Goal: Task Accomplishment & Management: Manage account settings

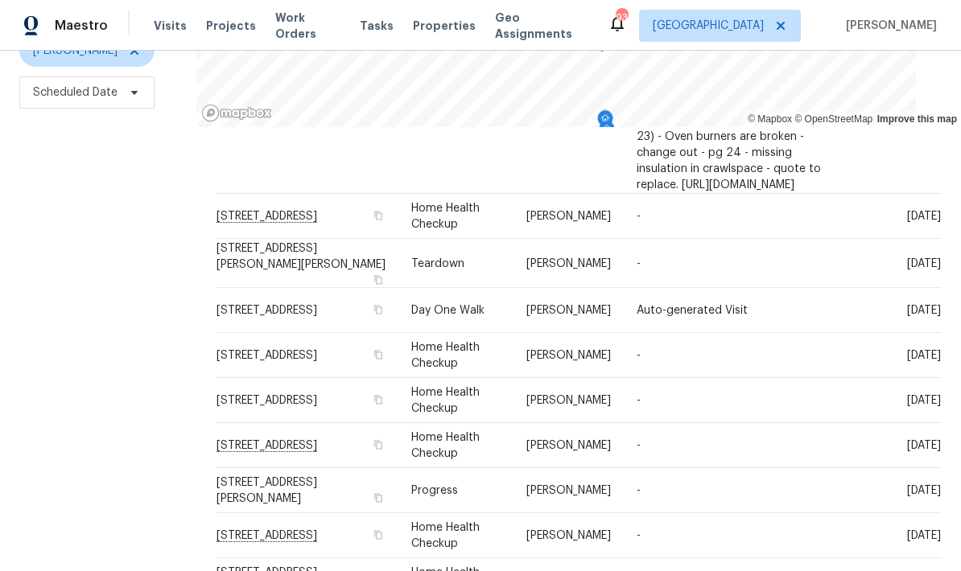
scroll to position [64, 0]
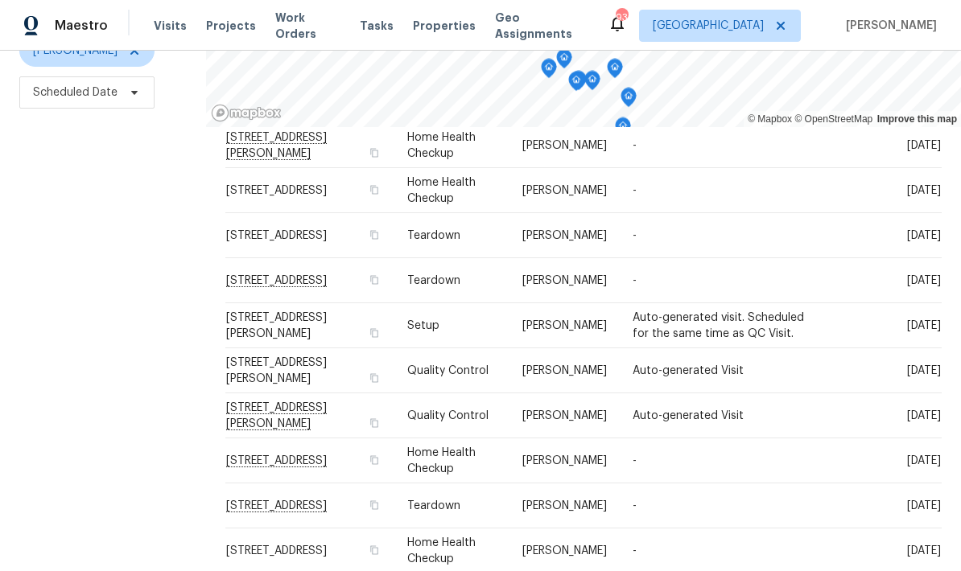
scroll to position [61, 0]
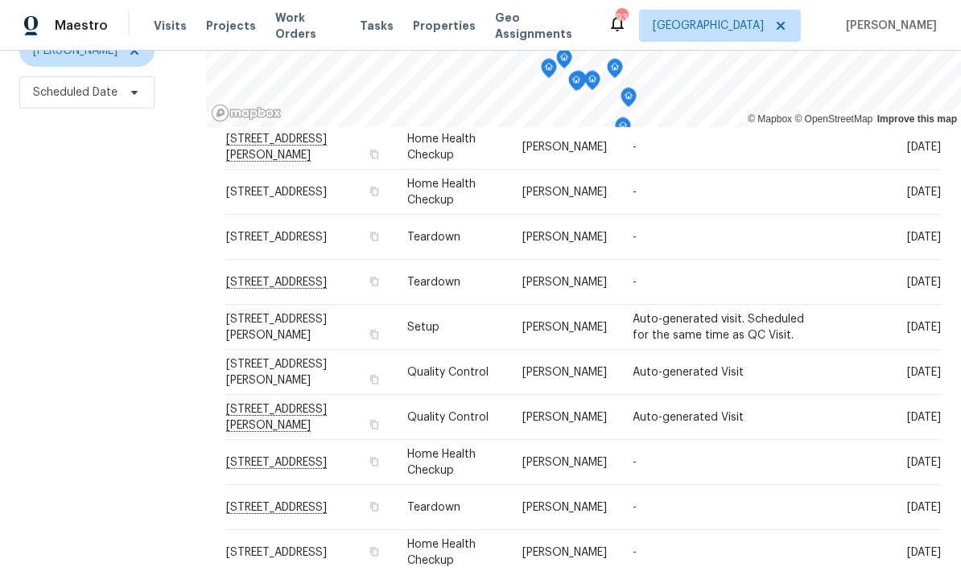
copy span "[STREET_ADDRESS]"
click at [0, 0] on icon at bounding box center [0, 0] width 0 height 0
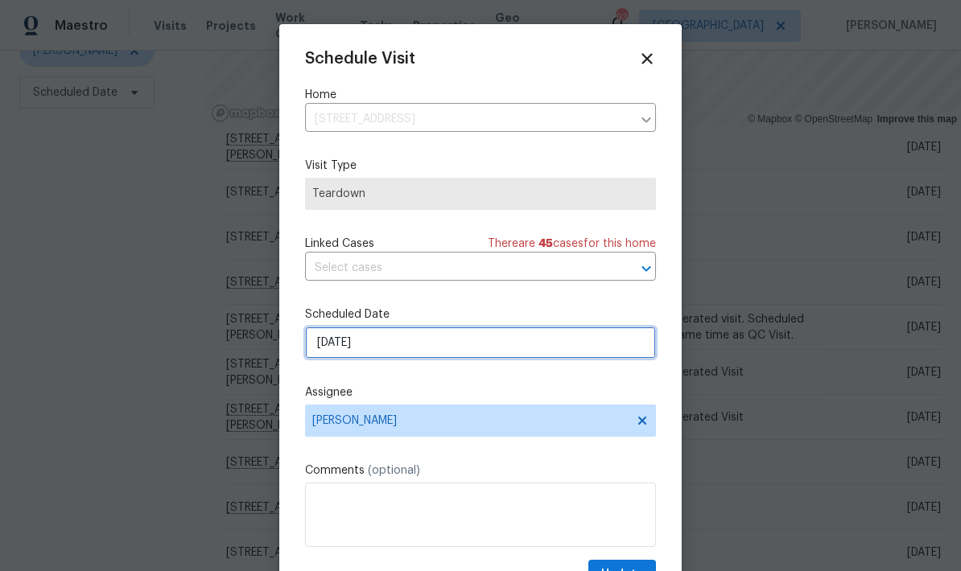
click at [441, 348] on input "8/20/2025" at bounding box center [480, 343] width 351 height 32
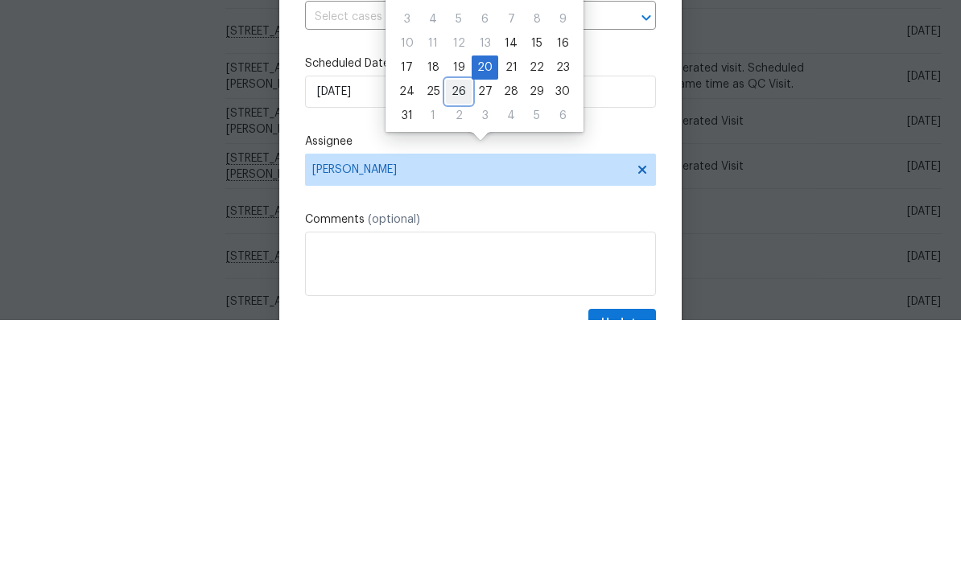
click at [453, 332] on div "26" at bounding box center [459, 343] width 26 height 23
type input "8/26/2025"
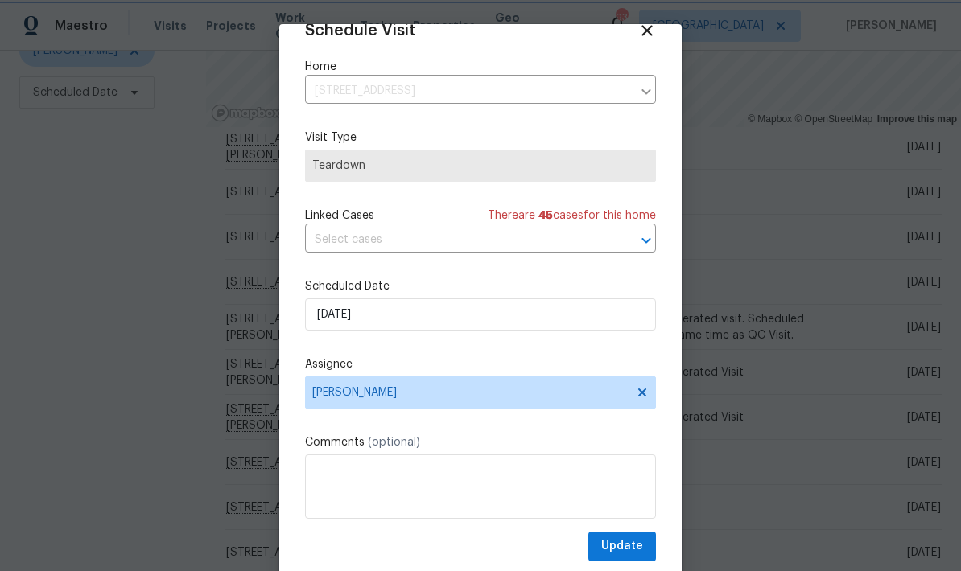
scroll to position [31, 0]
click at [643, 543] on button "Update" at bounding box center [622, 547] width 68 height 30
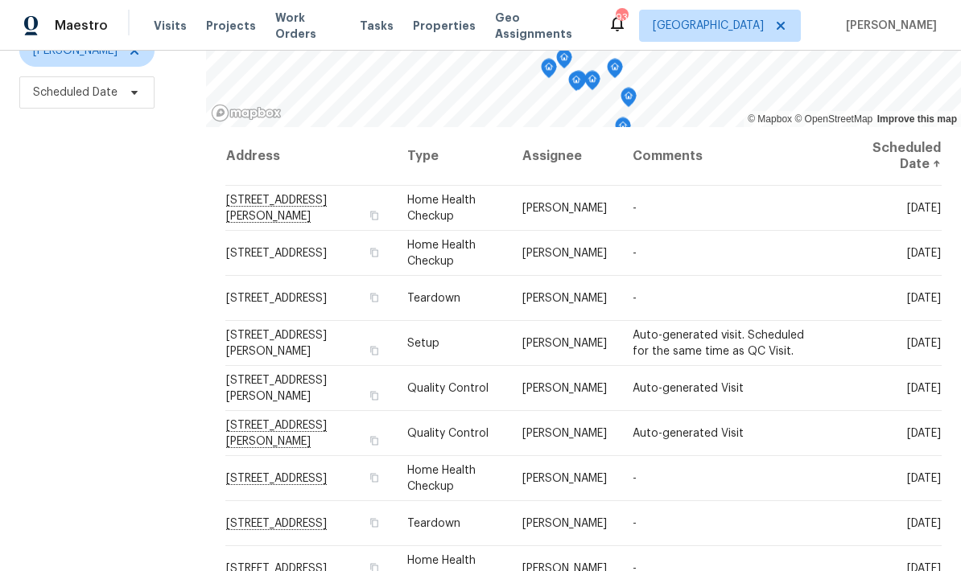
scroll to position [0, 0]
click at [0, 0] on icon at bounding box center [0, 0] width 0 height 0
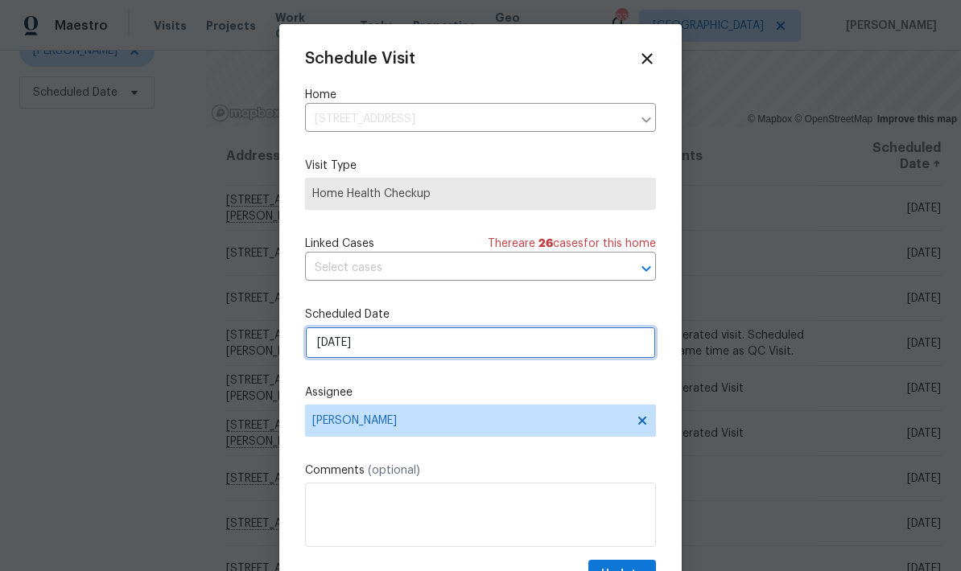
click at [473, 353] on input "8/20/2025" at bounding box center [480, 343] width 351 height 32
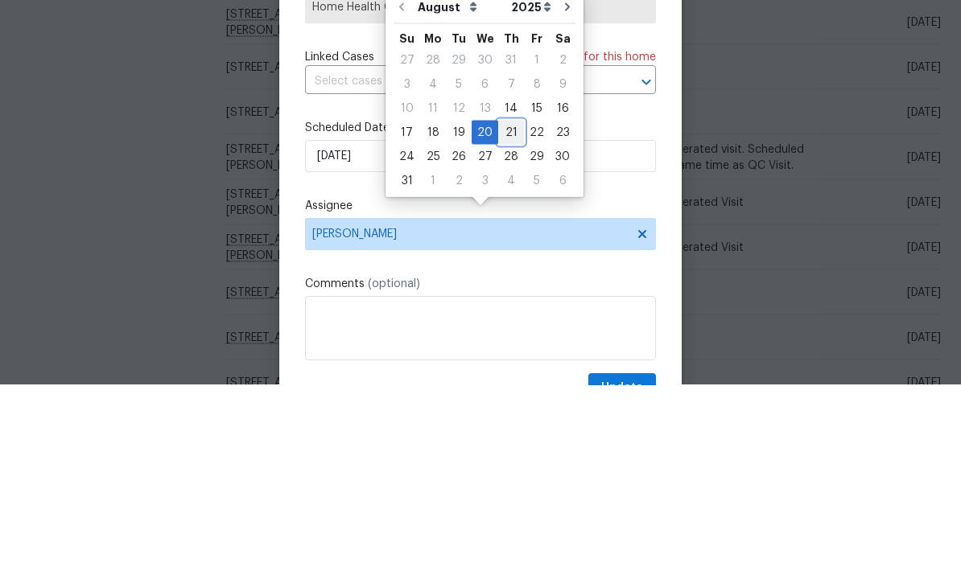
click at [505, 307] on div "21" at bounding box center [511, 318] width 26 height 23
type input "8/21/2025"
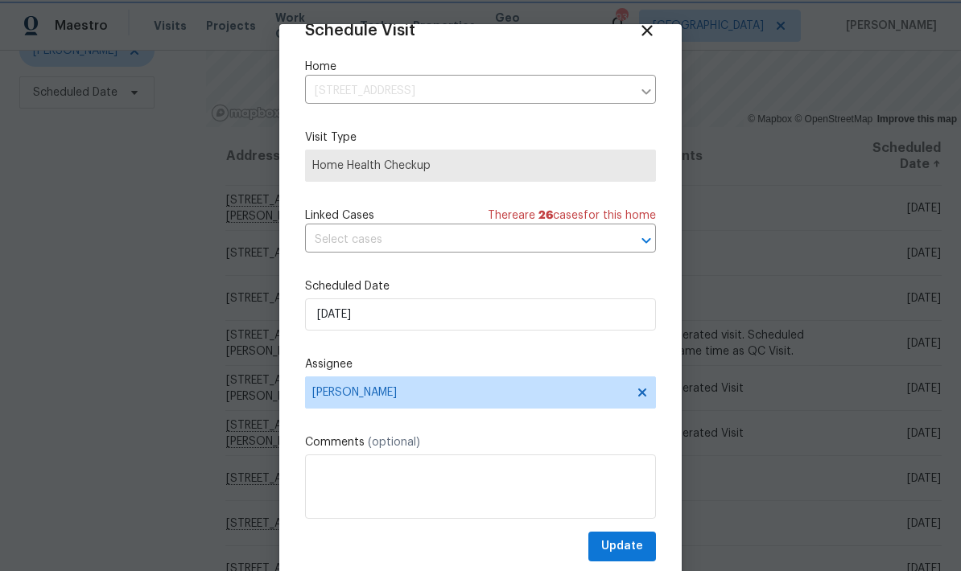
scroll to position [31, 0]
click at [641, 545] on span "Update" at bounding box center [622, 547] width 42 height 20
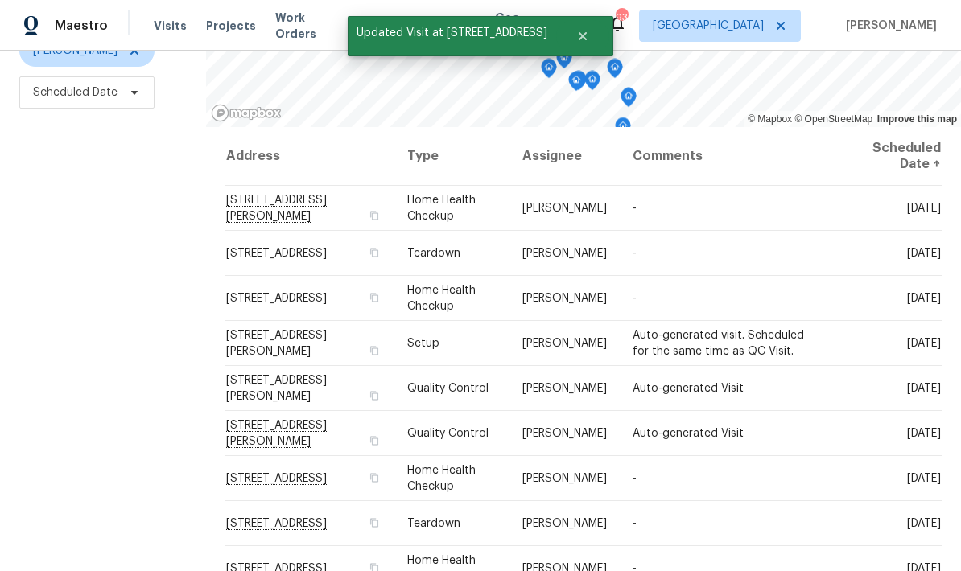
click at [0, 0] on icon at bounding box center [0, 0] width 0 height 0
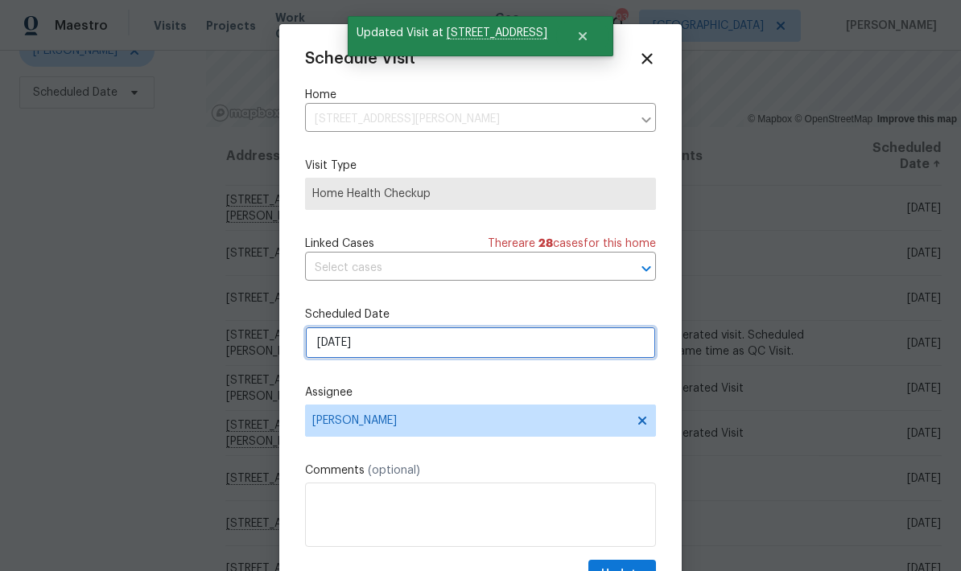
click at [512, 355] on input "8/20/2025" at bounding box center [480, 343] width 351 height 32
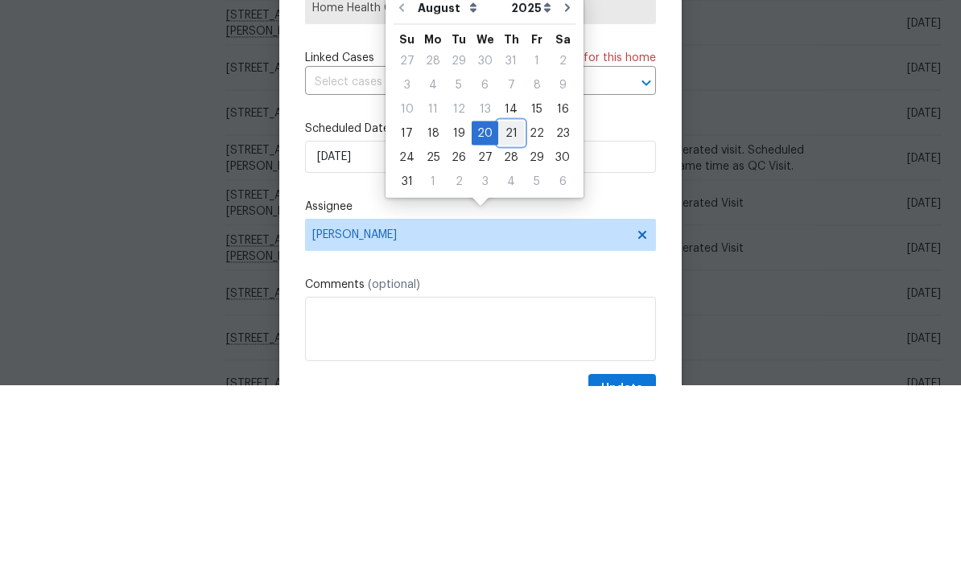
click at [502, 307] on div "21" at bounding box center [511, 318] width 26 height 23
type input "8/21/2025"
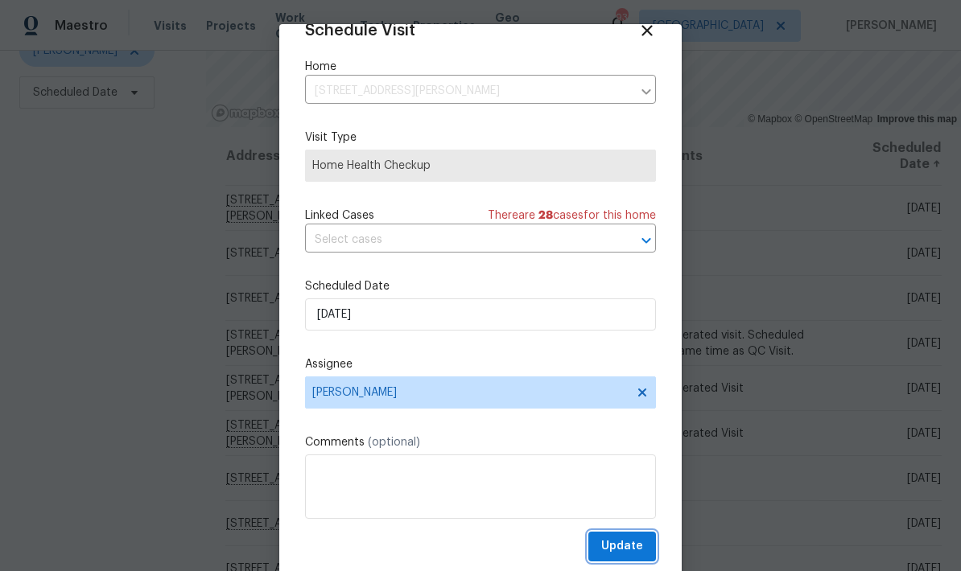
click at [641, 543] on span "Update" at bounding box center [622, 547] width 42 height 20
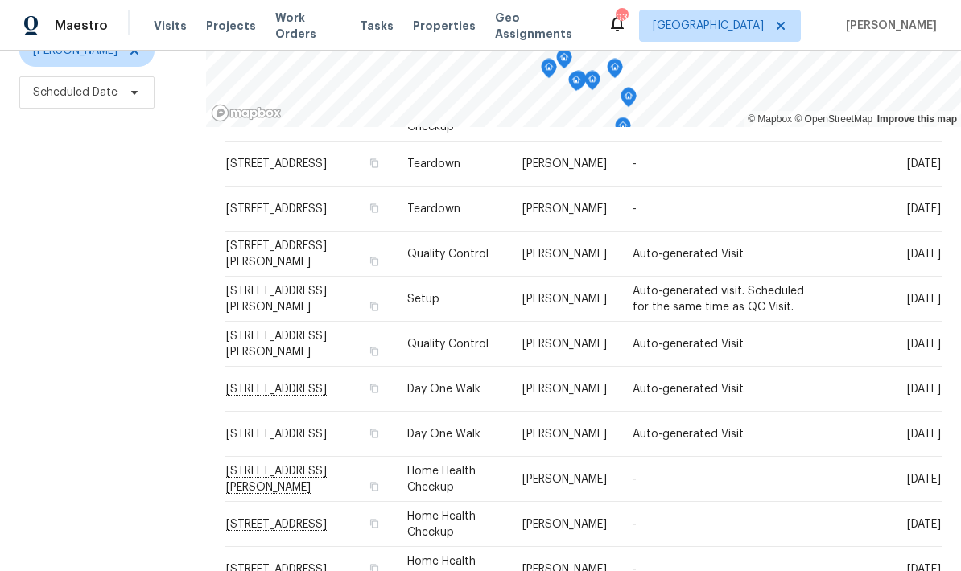
scroll to position [494, 0]
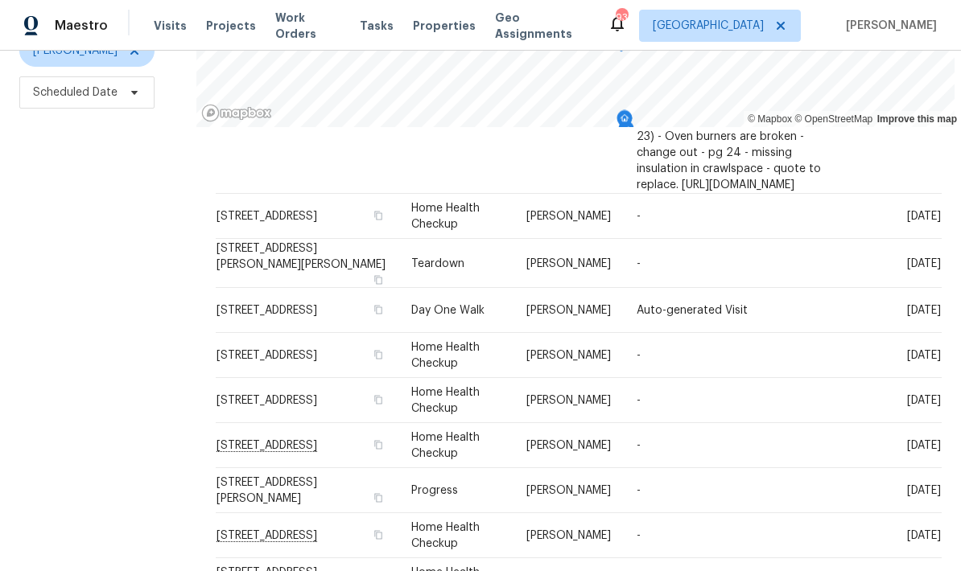
scroll to position [64, 0]
click at [0, 0] on icon at bounding box center [0, 0] width 0 height 0
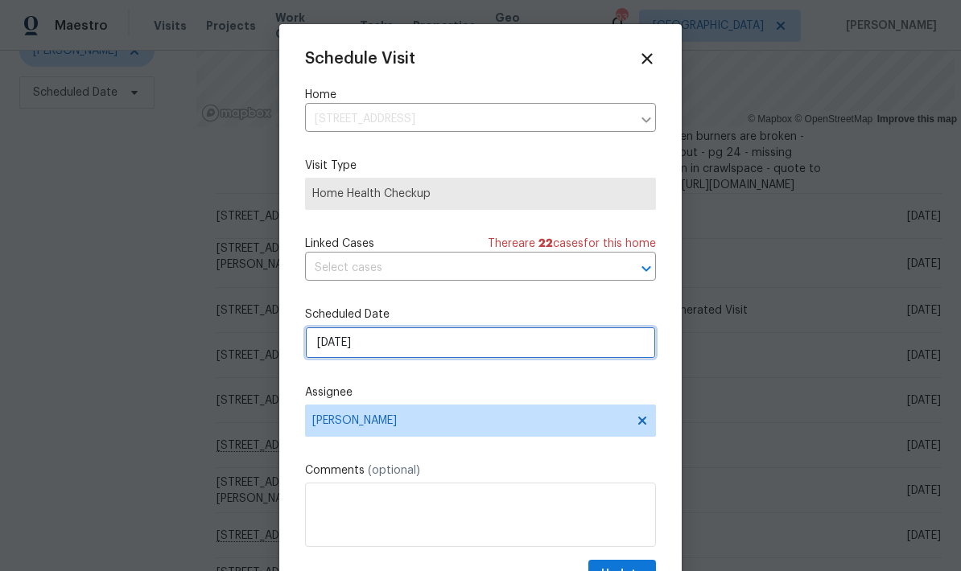
click at [451, 352] on input "8/20/2025" at bounding box center [480, 343] width 351 height 32
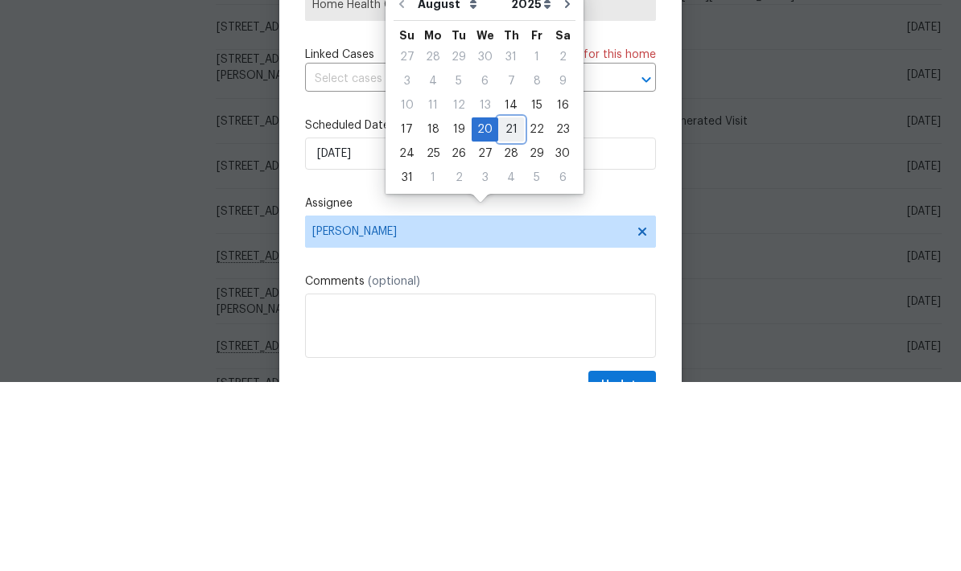
click at [509, 307] on div "21" at bounding box center [511, 318] width 26 height 23
type input "8/21/2025"
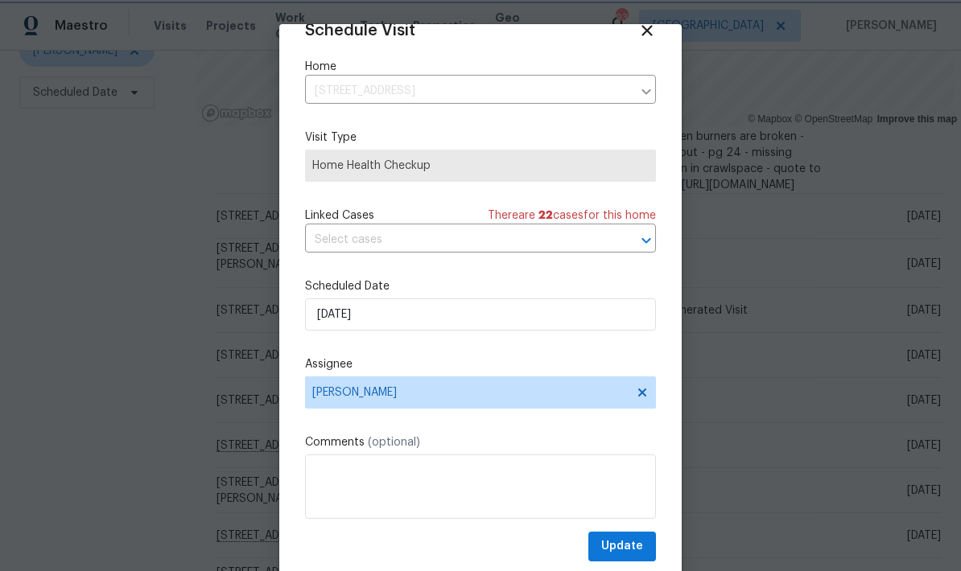
scroll to position [31, 0]
click at [641, 547] on span "Update" at bounding box center [622, 547] width 42 height 20
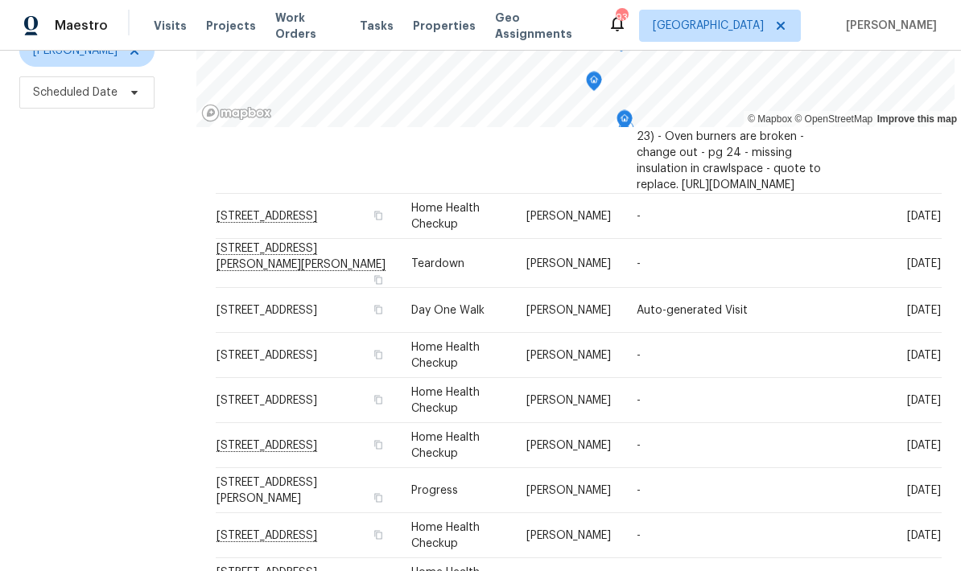
click at [0, 0] on icon at bounding box center [0, 0] width 0 height 0
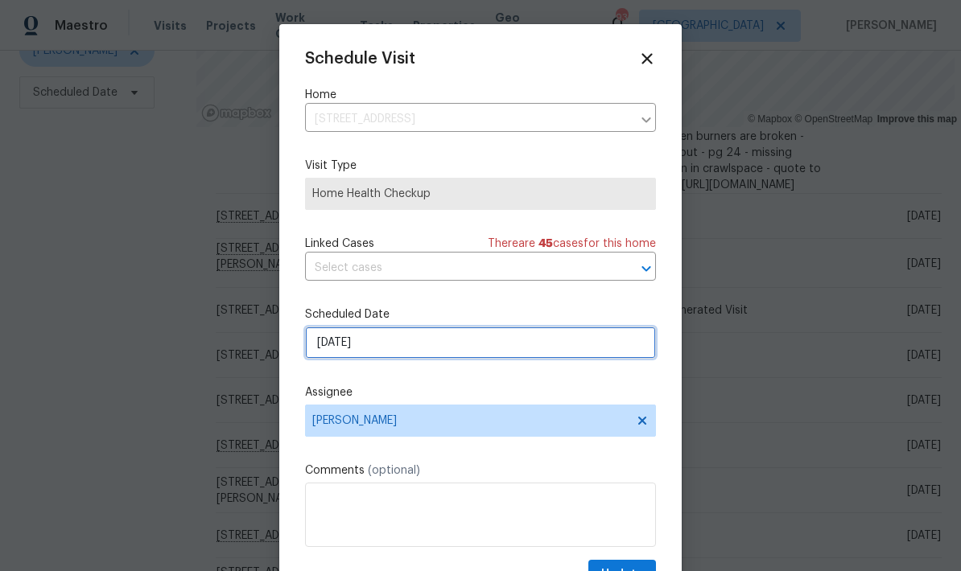
click at [517, 357] on input "[DATE]" at bounding box center [480, 343] width 351 height 32
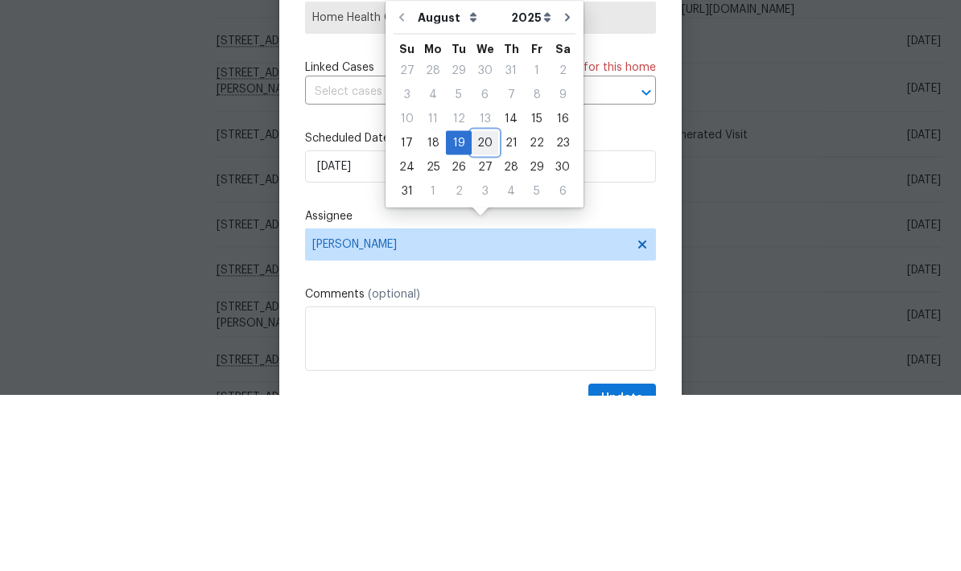
click at [477, 307] on div "20" at bounding box center [485, 318] width 27 height 23
type input "8/20/2025"
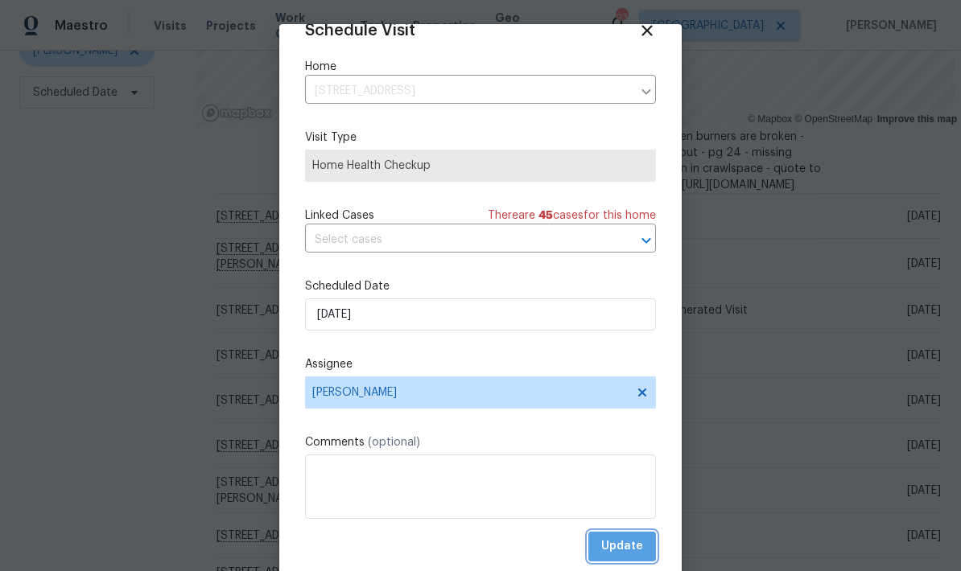
click at [642, 546] on span "Update" at bounding box center [622, 547] width 42 height 20
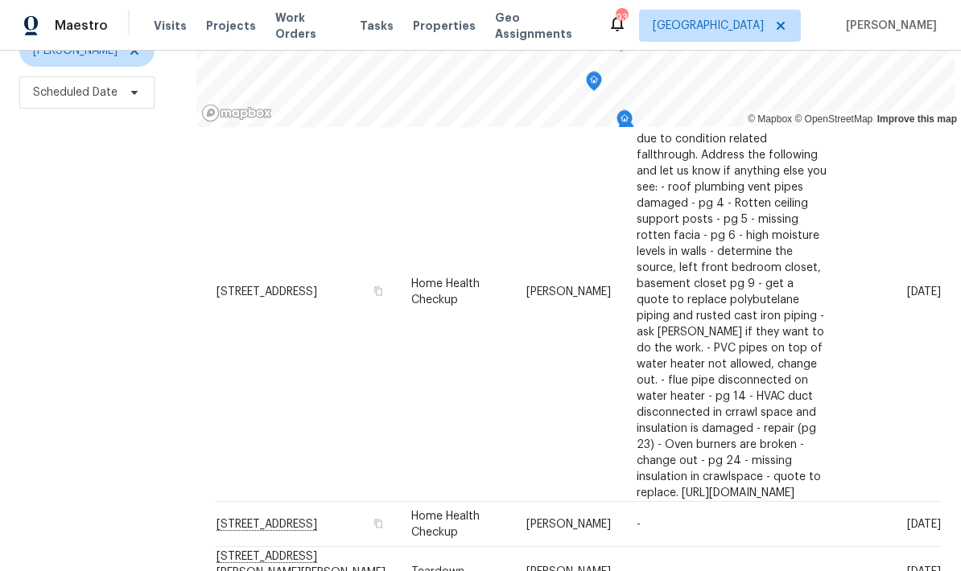
scroll to position [466, 0]
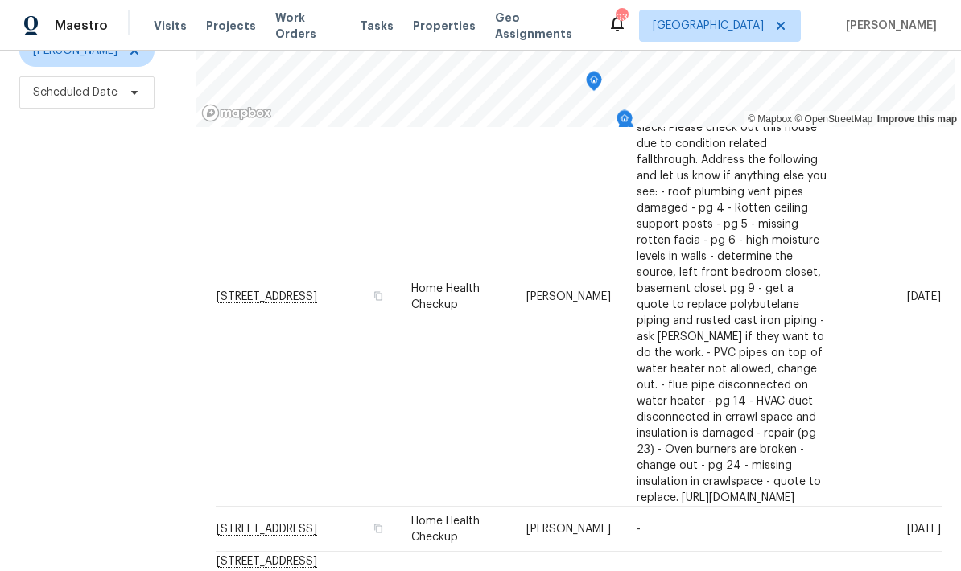
click at [0, 0] on icon at bounding box center [0, 0] width 0 height 0
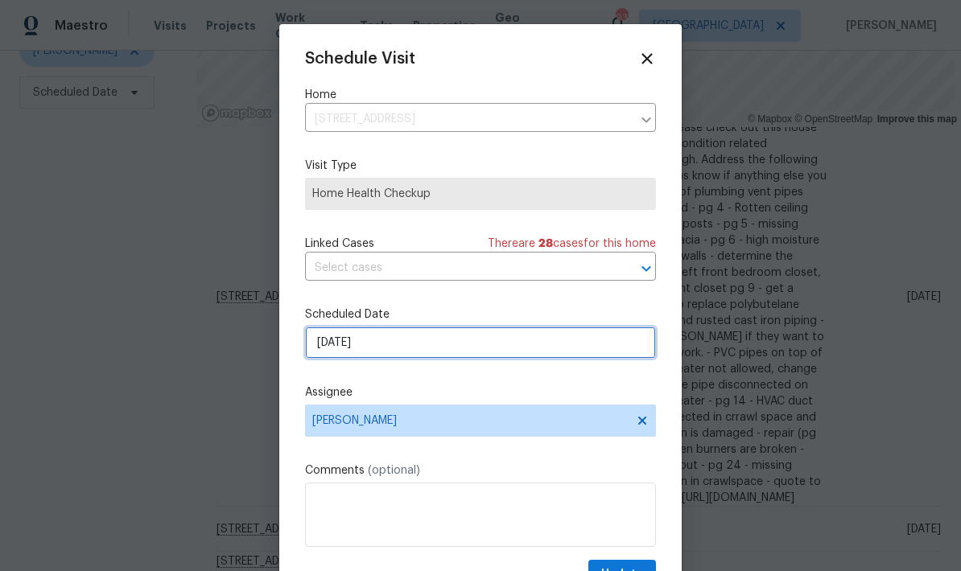
click at [457, 351] on input "[DATE]" at bounding box center [480, 343] width 351 height 32
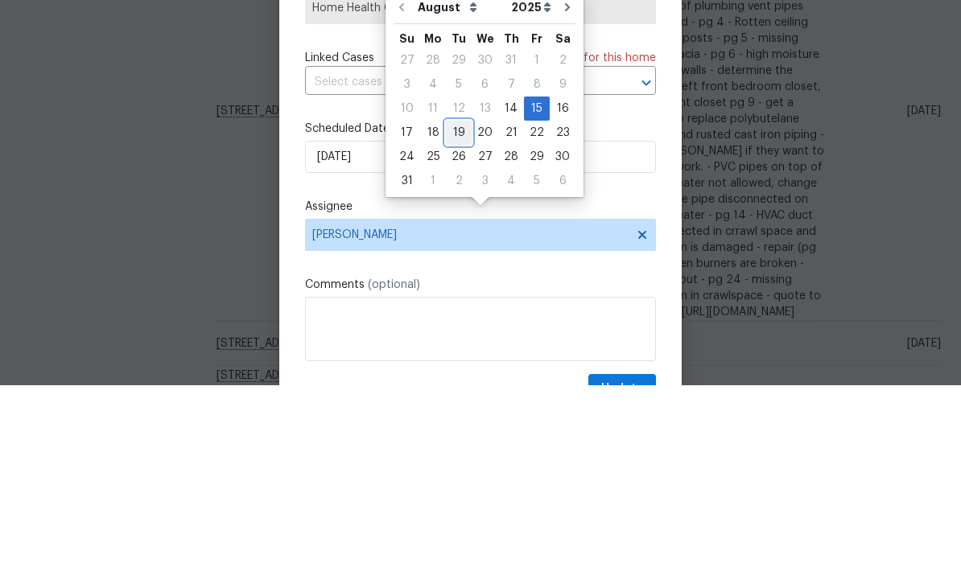
click at [457, 307] on div "19" at bounding box center [459, 318] width 26 height 23
type input "[DATE]"
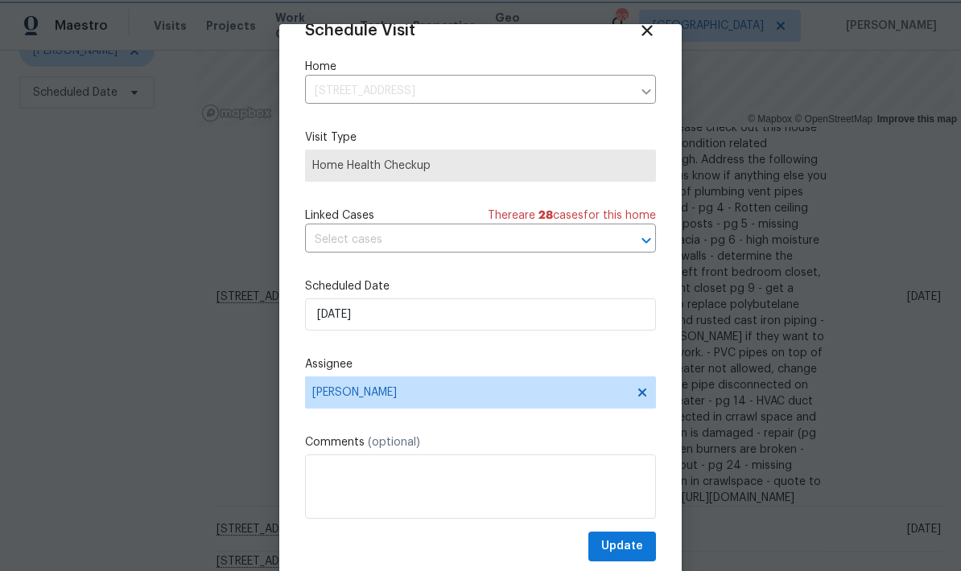
scroll to position [31, 0]
click at [641, 546] on span "Update" at bounding box center [622, 547] width 42 height 20
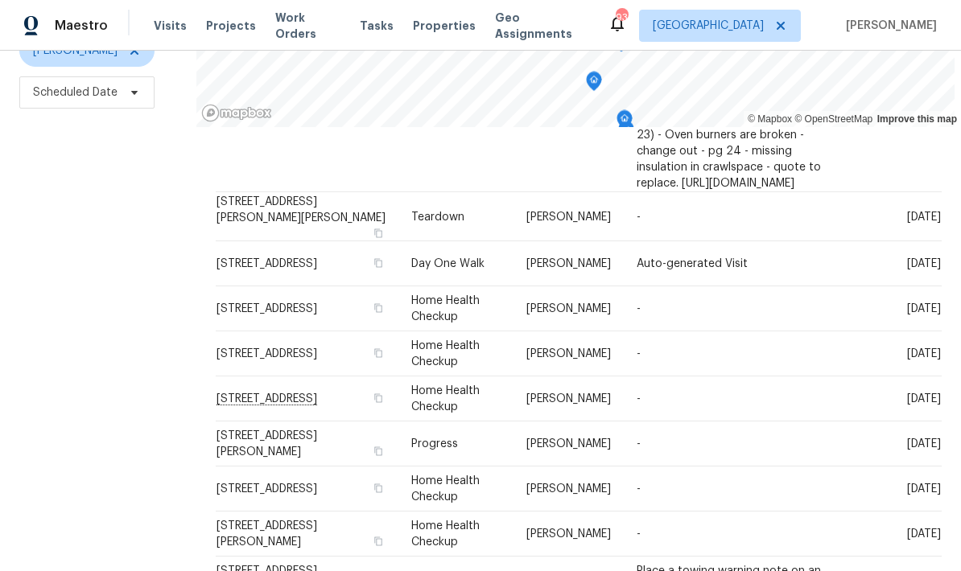
scroll to position [779, 0]
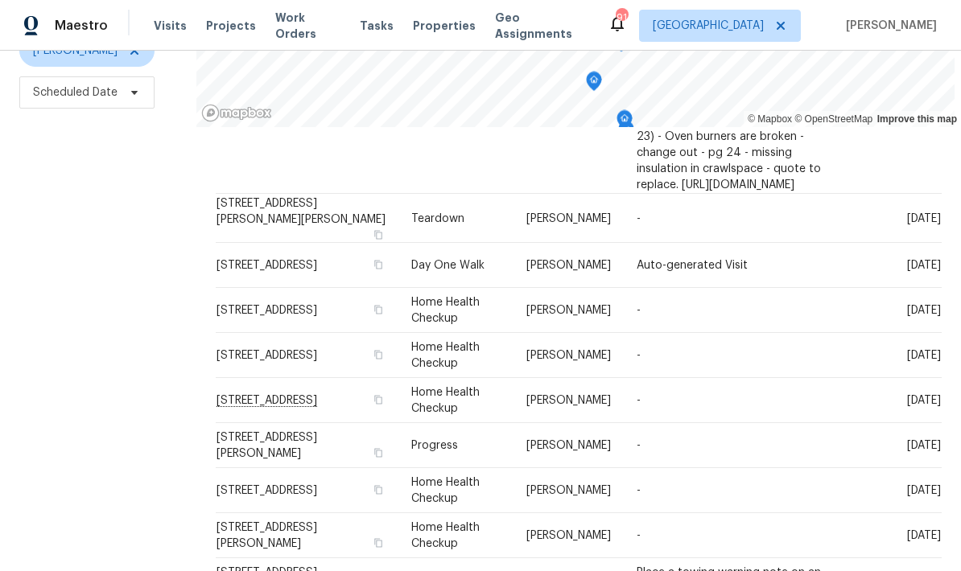
click at [0, 0] on span at bounding box center [0, 0] width 0 height 0
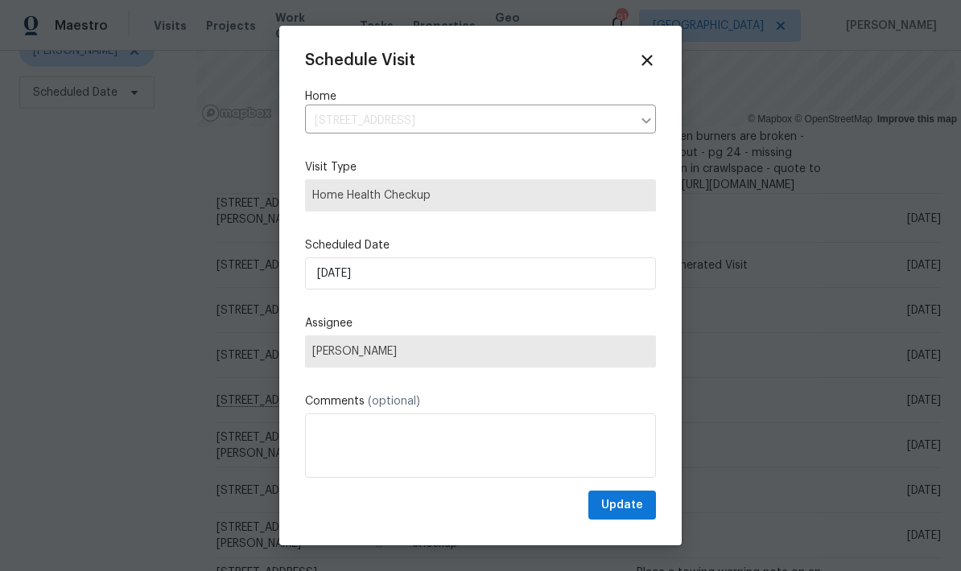
click at [898, 193] on div at bounding box center [480, 285] width 961 height 571
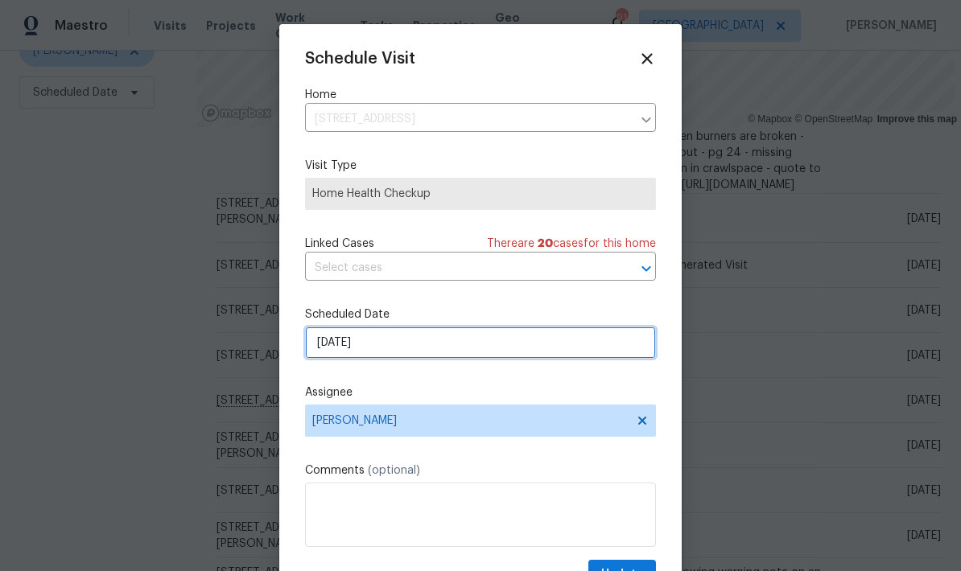
click at [530, 357] on input "[DATE]" at bounding box center [480, 343] width 351 height 32
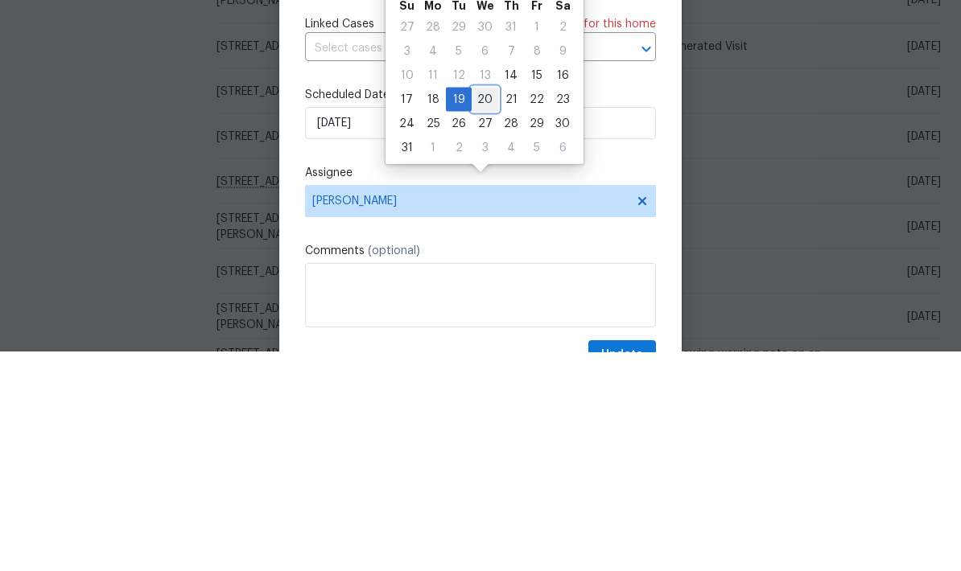
click at [480, 307] on div "20" at bounding box center [485, 318] width 27 height 23
type input "8/20/2025"
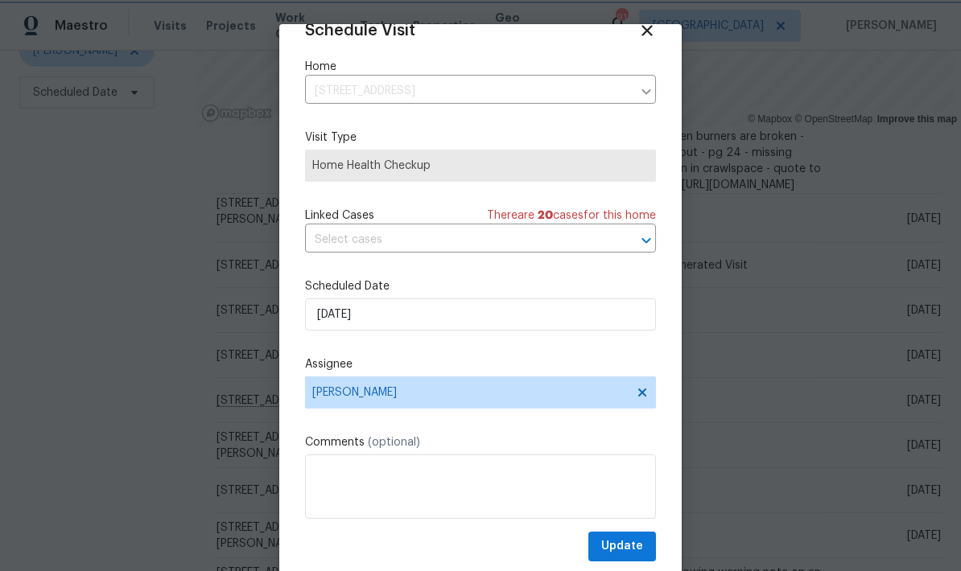
scroll to position [31, 0]
click at [641, 547] on span "Update" at bounding box center [622, 547] width 42 height 20
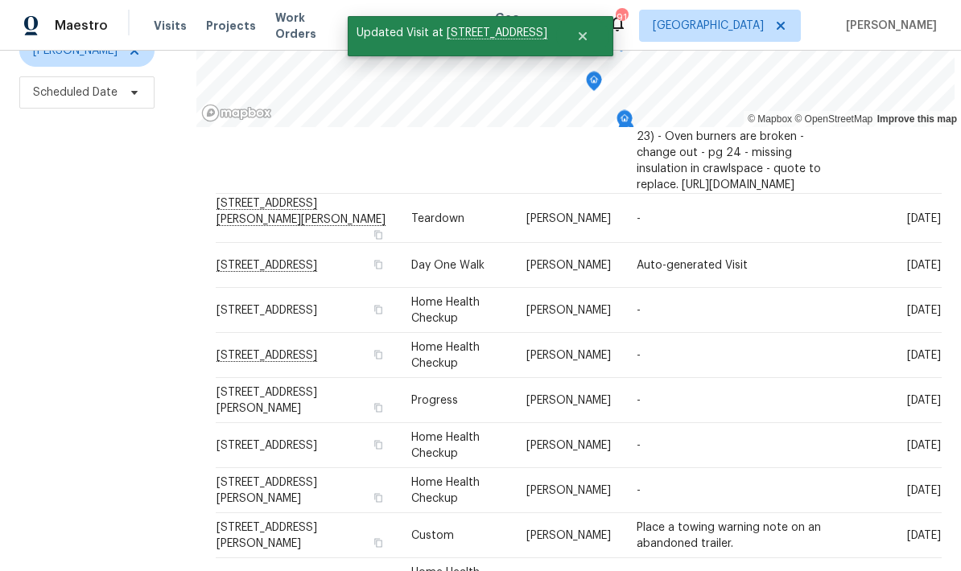
click at [0, 0] on icon at bounding box center [0, 0] width 0 height 0
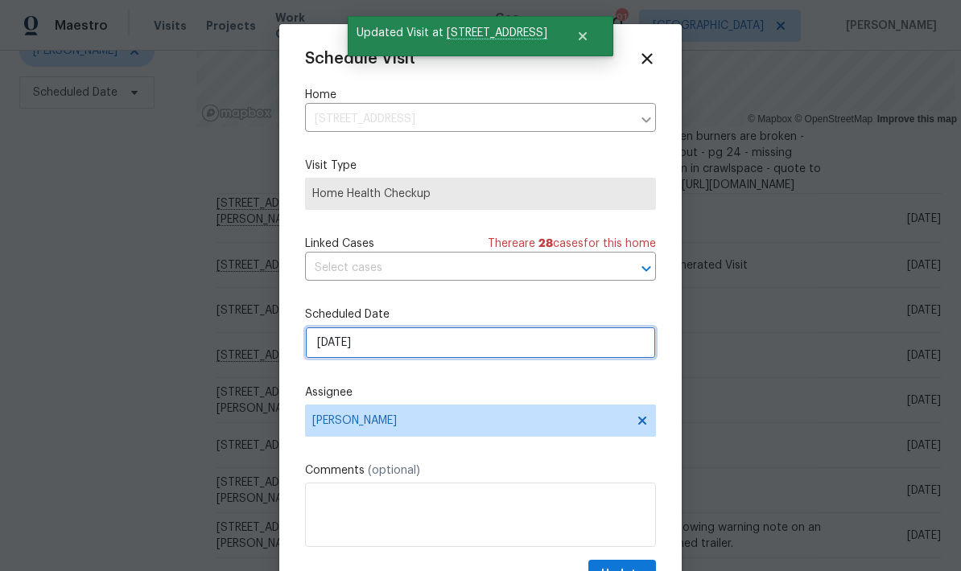
click at [475, 353] on input "[DATE]" at bounding box center [480, 343] width 351 height 32
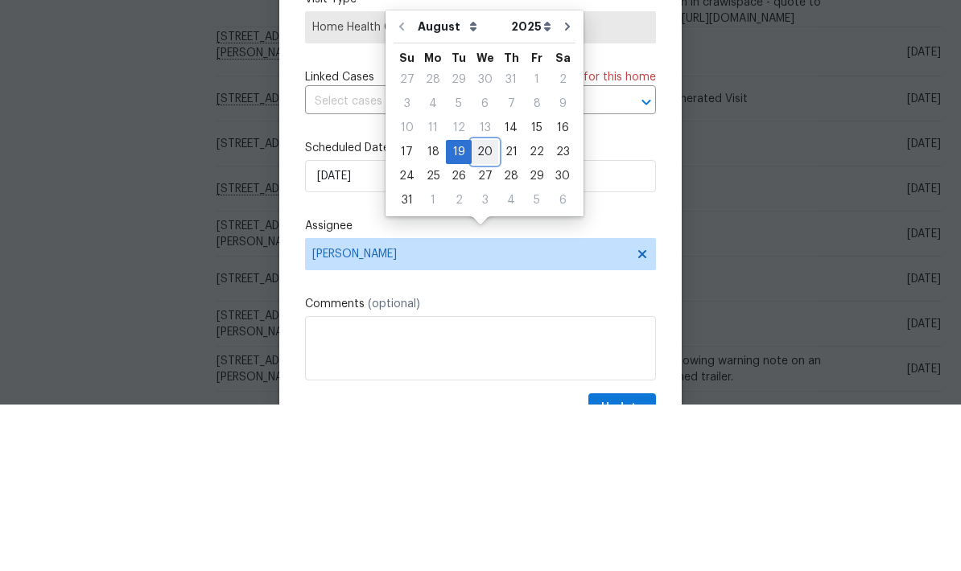
click at [480, 307] on div "20" at bounding box center [485, 318] width 27 height 23
type input "8/20/2025"
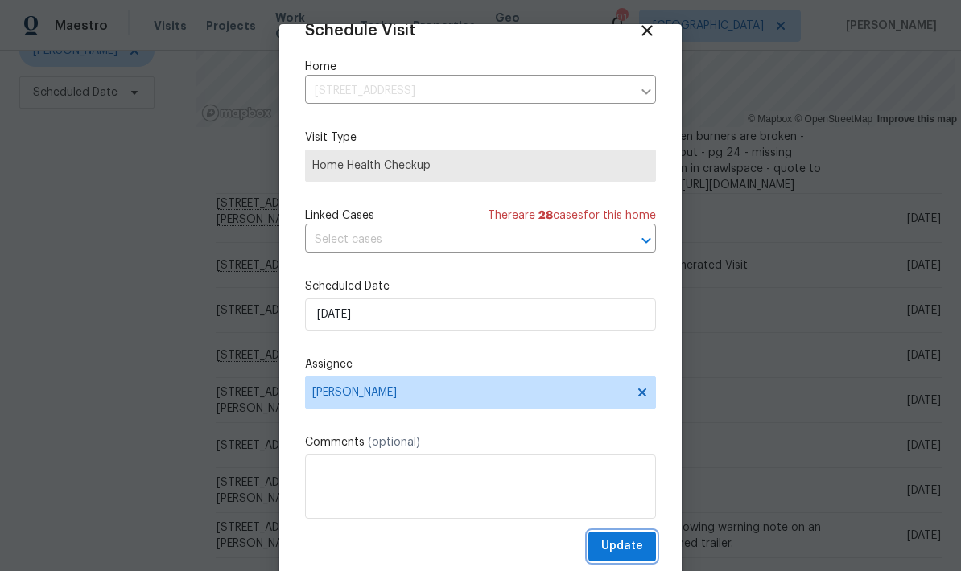
click at [641, 546] on span "Update" at bounding box center [622, 547] width 42 height 20
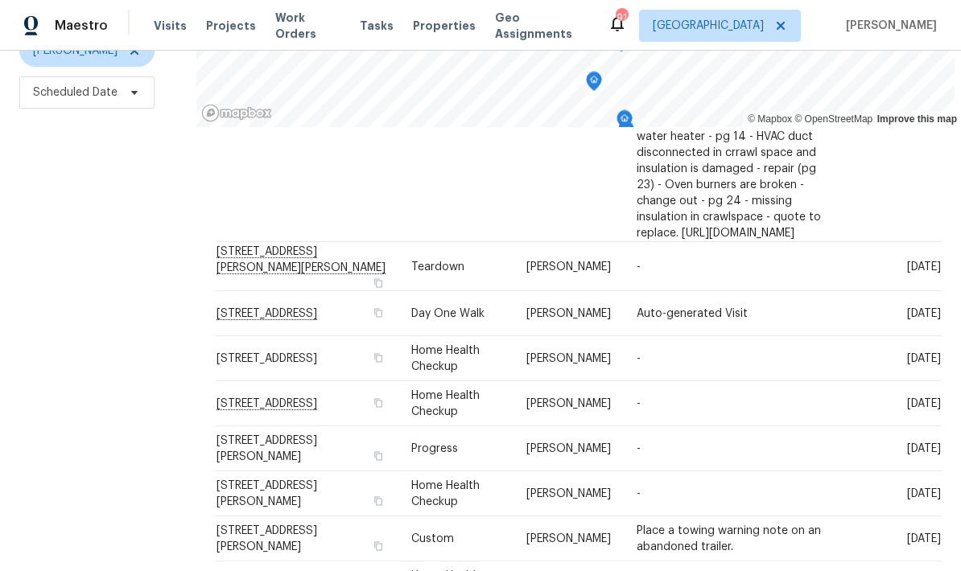
scroll to position [727, 0]
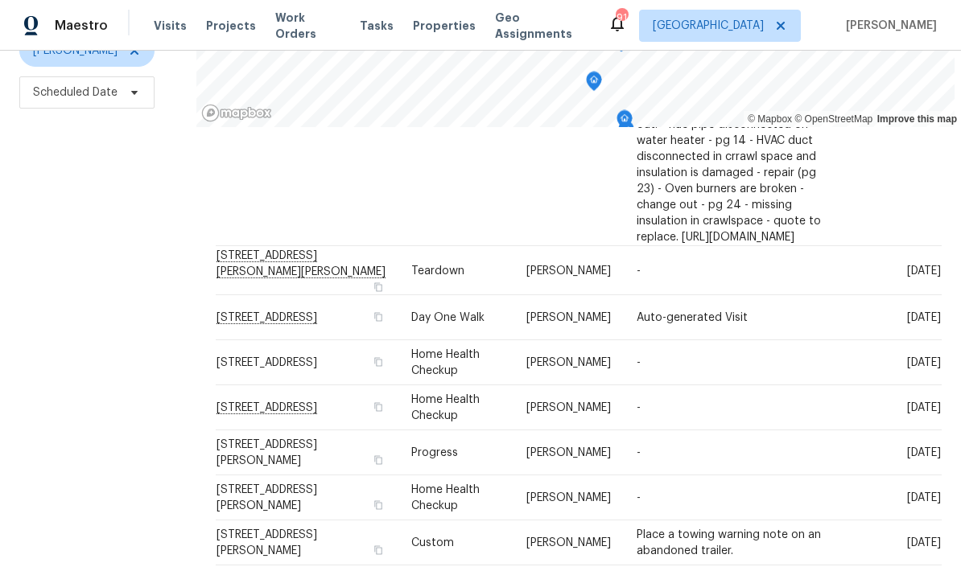
click at [0, 0] on icon at bounding box center [0, 0] width 0 height 0
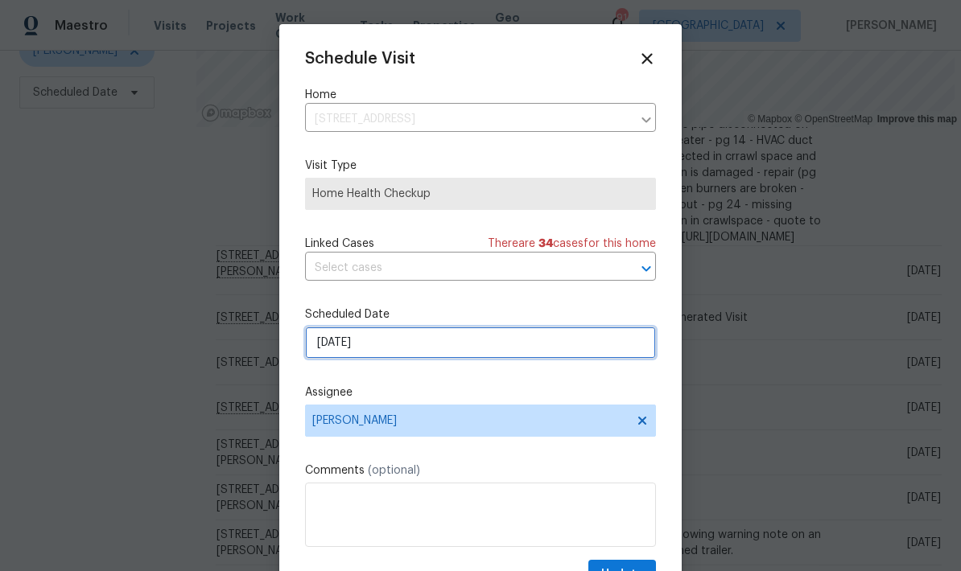
click at [476, 359] on input "[DATE]" at bounding box center [480, 343] width 351 height 32
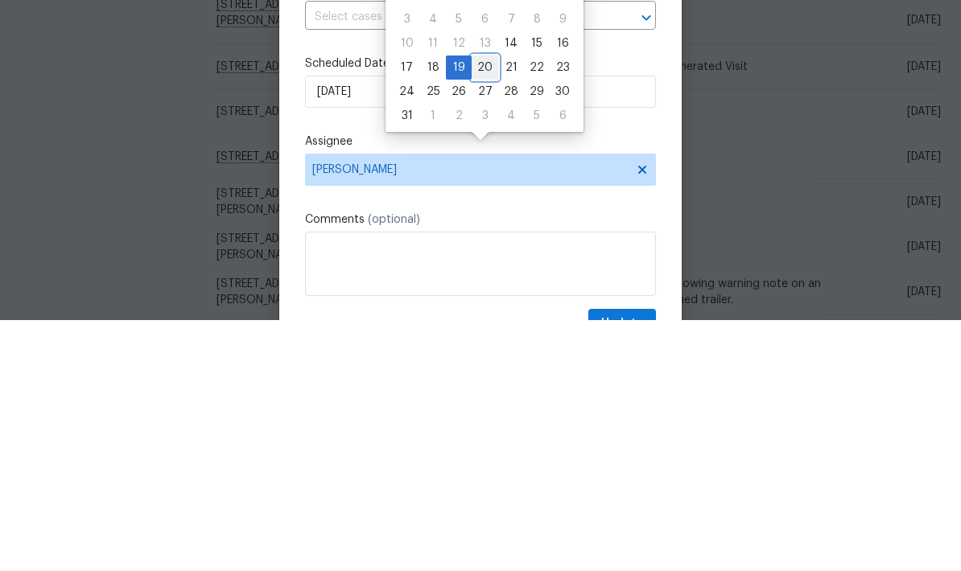
click at [484, 307] on div "20" at bounding box center [485, 318] width 27 height 23
type input "8/20/2025"
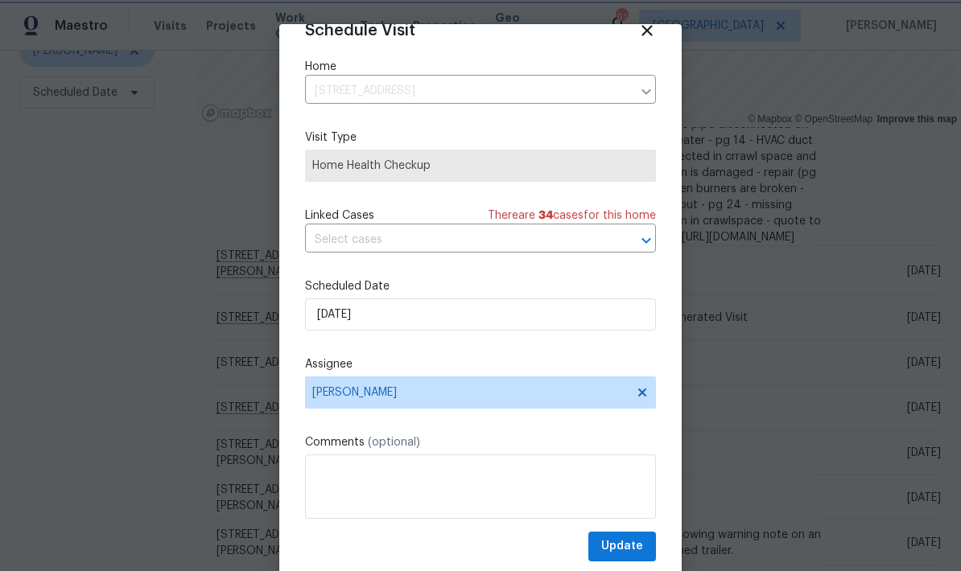
scroll to position [31, 0]
click at [639, 546] on span "Update" at bounding box center [622, 547] width 42 height 20
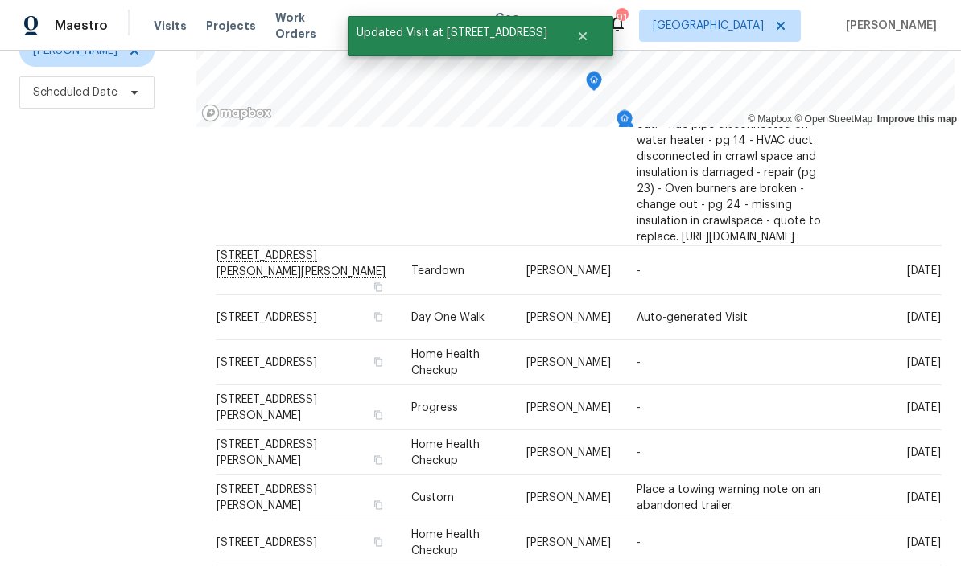
click at [0, 0] on span at bounding box center [0, 0] width 0 height 0
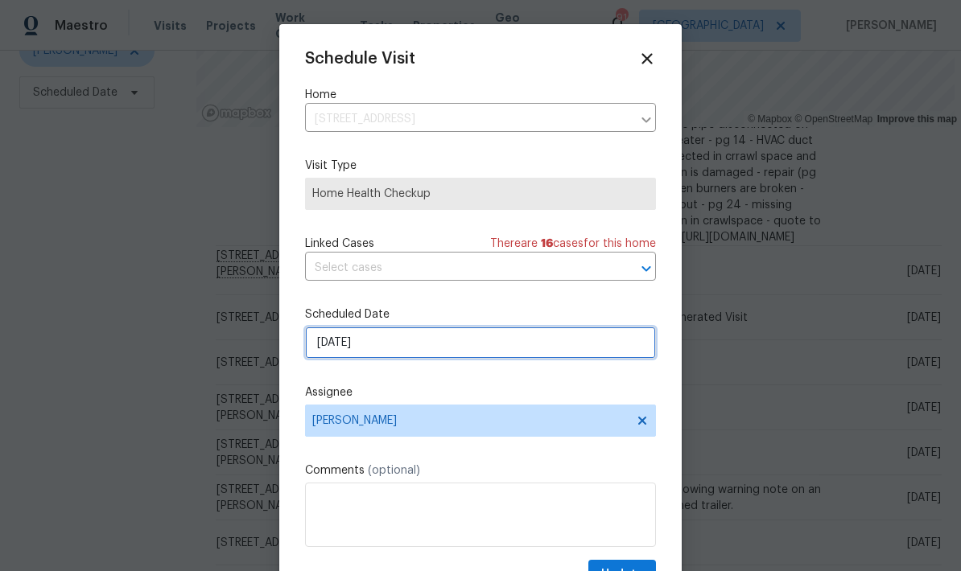
click at [551, 348] on input "[DATE]" at bounding box center [480, 343] width 351 height 32
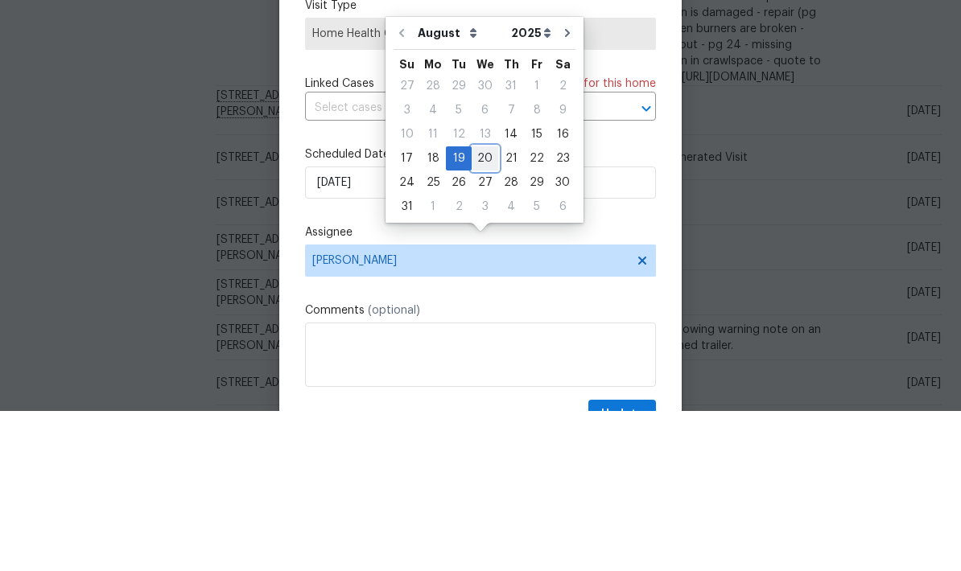
click at [477, 307] on div "20" at bounding box center [485, 318] width 27 height 23
type input "8/20/2025"
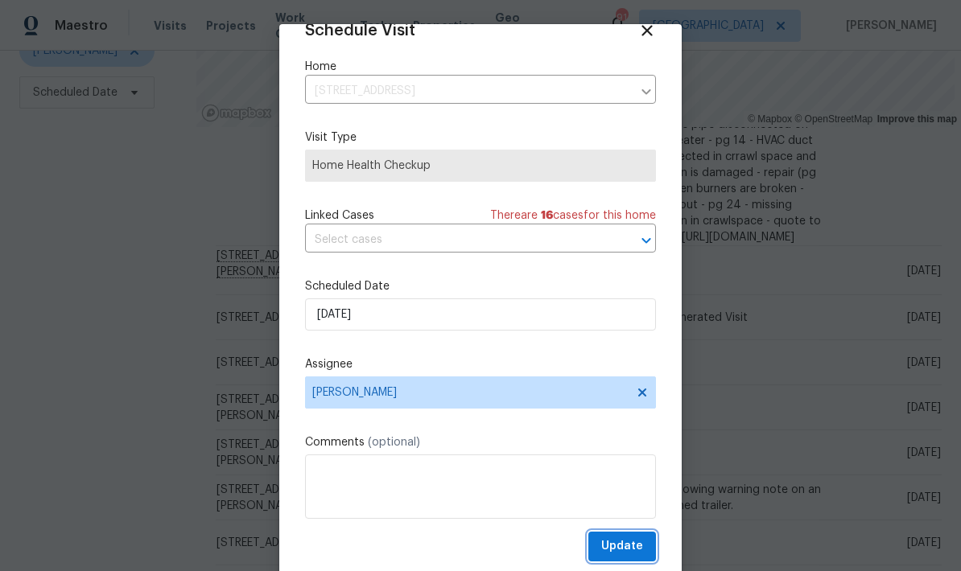
click at [637, 548] on span "Update" at bounding box center [622, 547] width 42 height 20
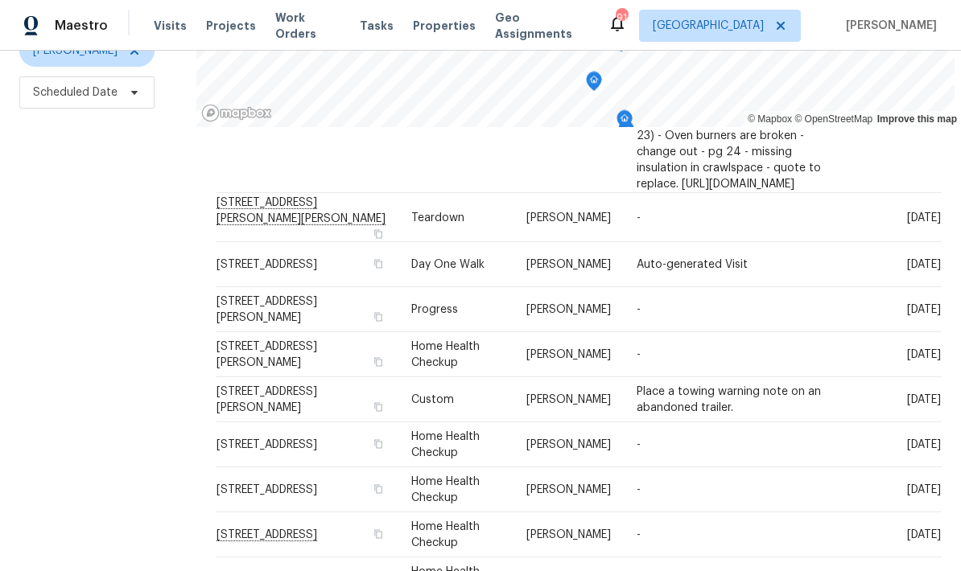
scroll to position [779, 0]
click at [0, 0] on div at bounding box center [0, 0] width 0 height 0
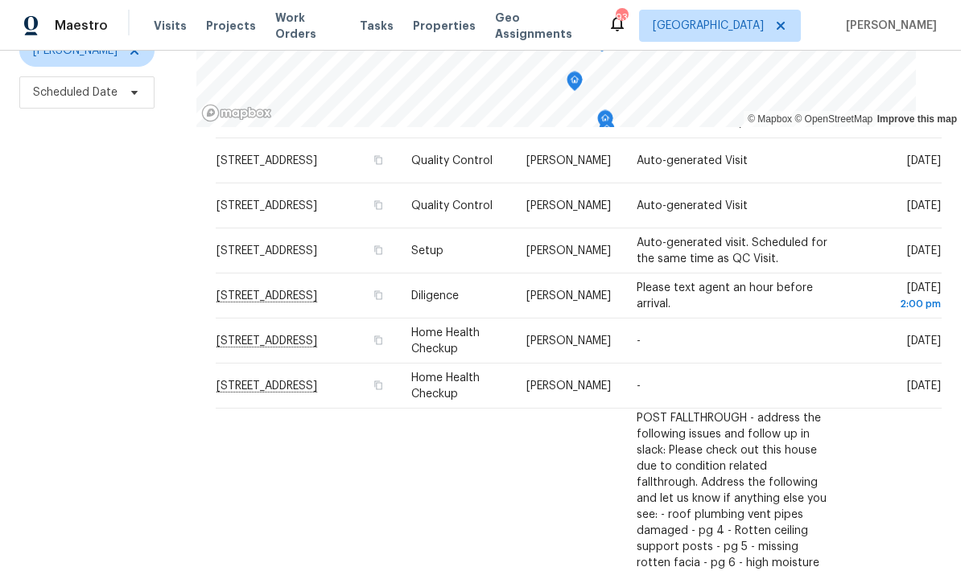
scroll to position [145, 0]
click at [0, 0] on icon at bounding box center [0, 0] width 0 height 0
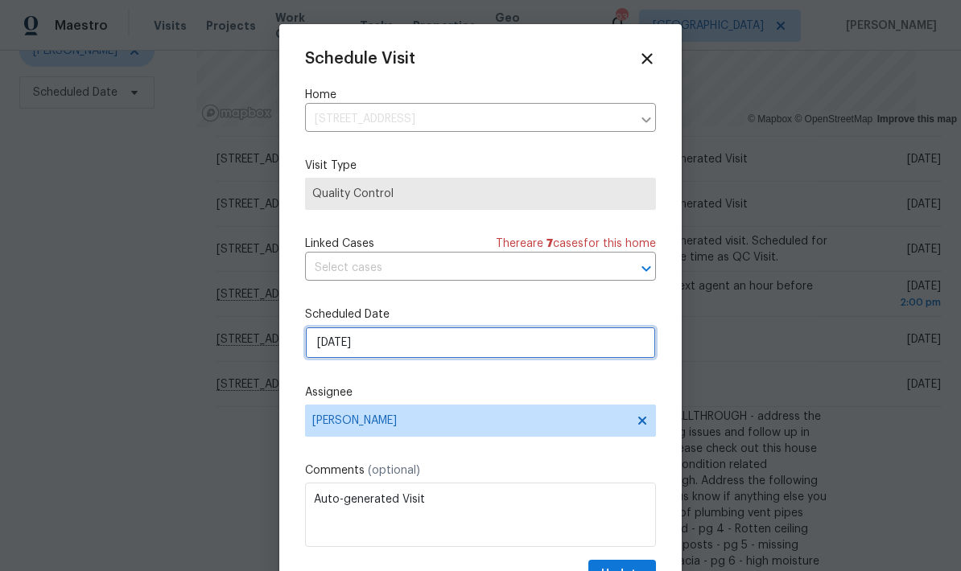
click at [507, 353] on input "[DATE]" at bounding box center [480, 343] width 351 height 32
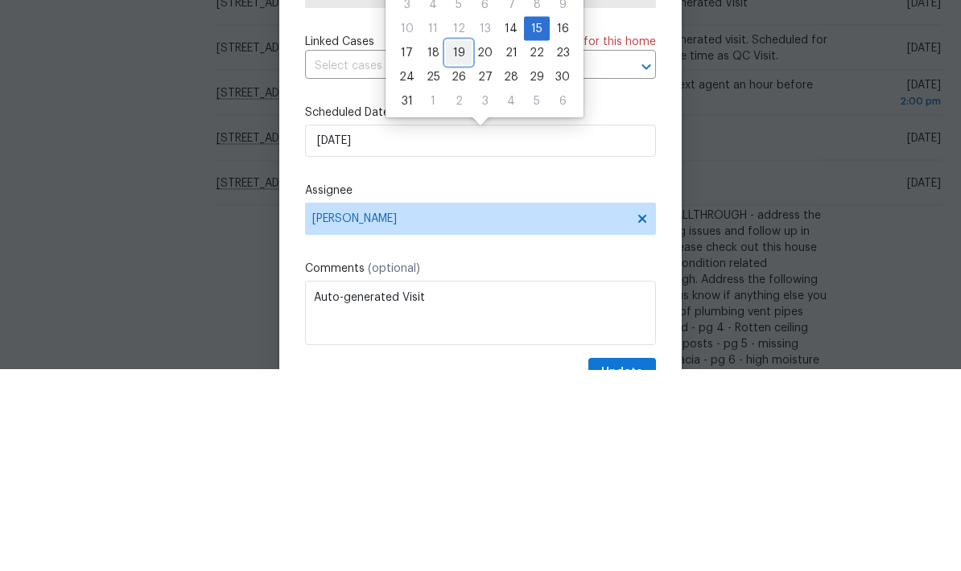
click at [456, 243] on div "19" at bounding box center [459, 254] width 26 height 23
type input "[DATE]"
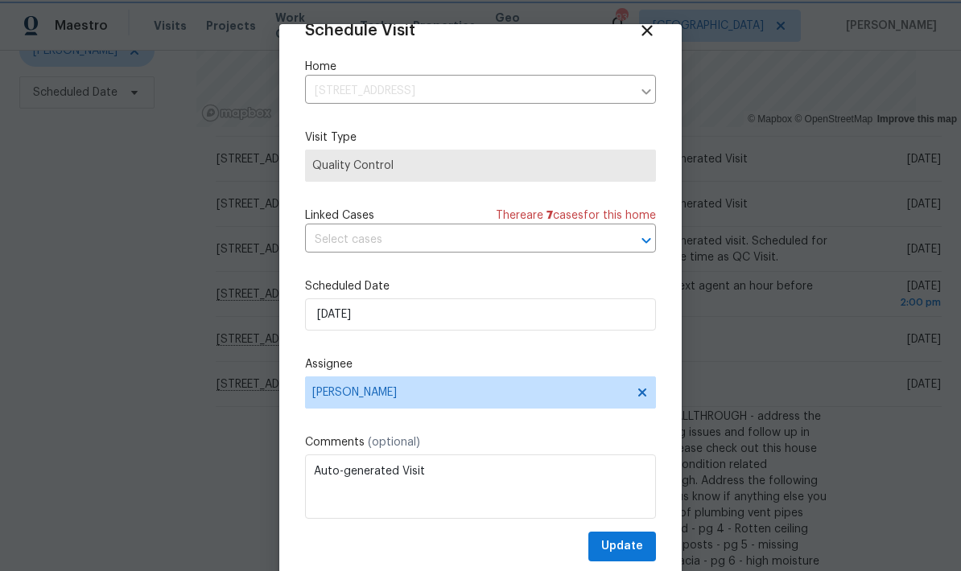
scroll to position [31, 0]
click at [641, 546] on span "Update" at bounding box center [622, 547] width 42 height 20
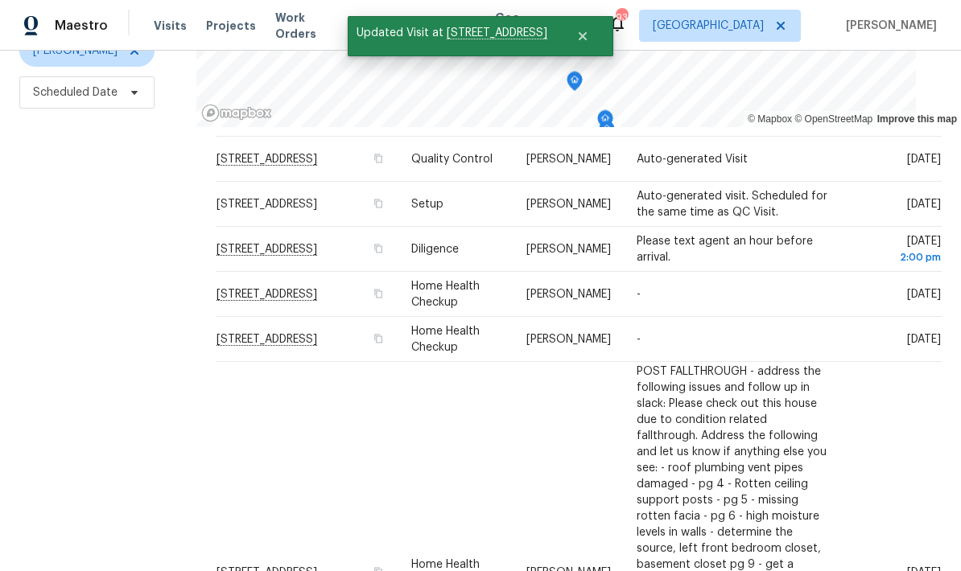
click at [0, 0] on icon at bounding box center [0, 0] width 0 height 0
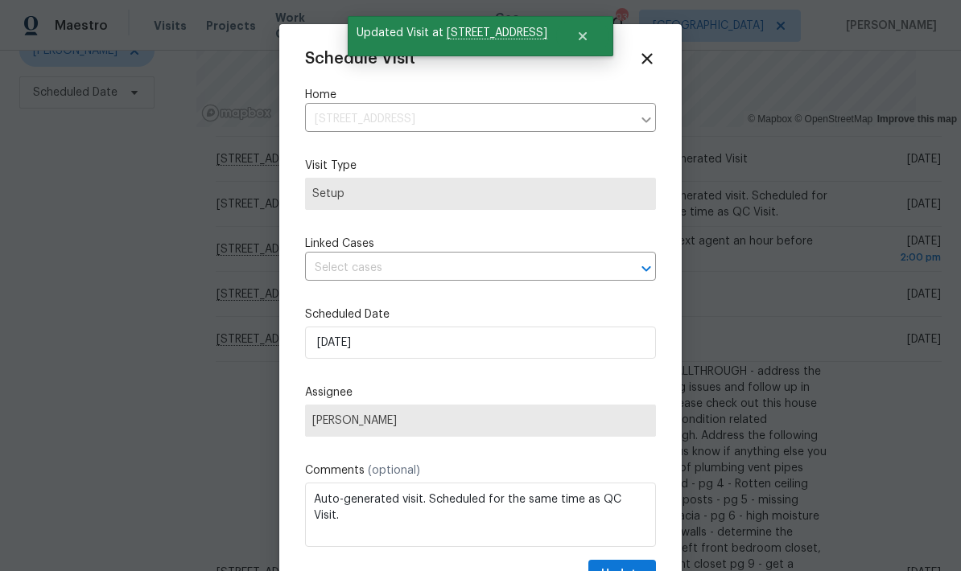
click at [560, 276] on input "text" at bounding box center [458, 268] width 306 height 25
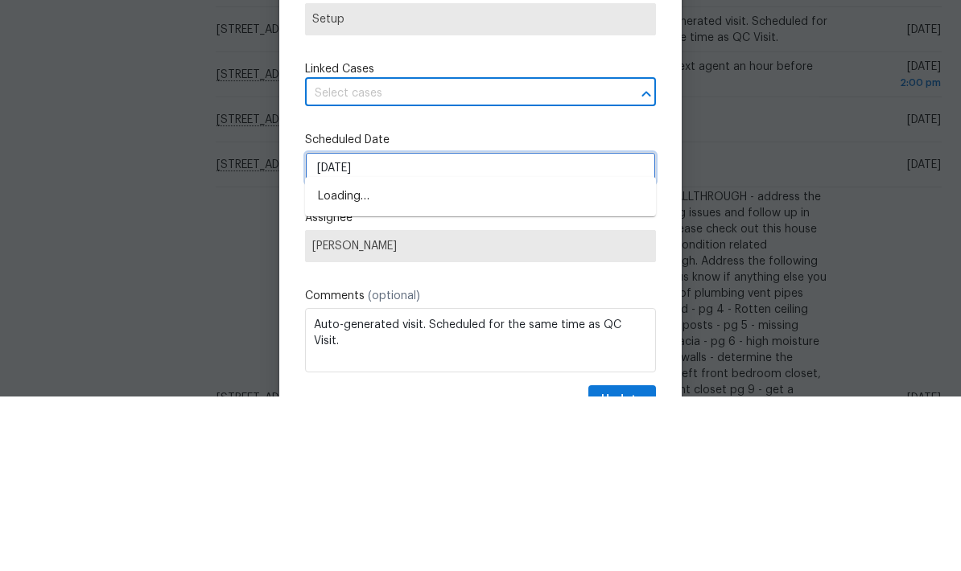
click at [583, 327] on input "[DATE]" at bounding box center [480, 343] width 351 height 32
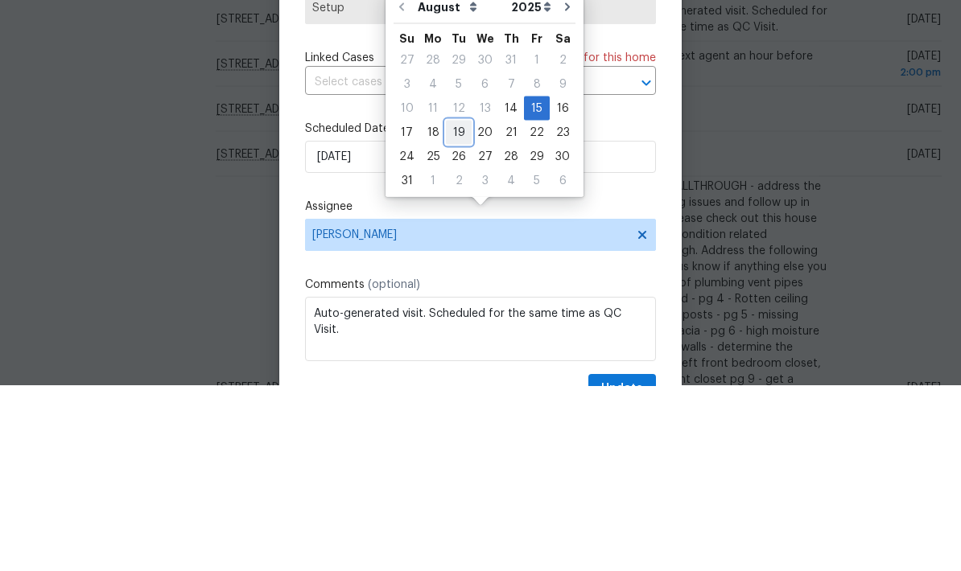
click at [458, 307] on div "19" at bounding box center [459, 318] width 26 height 23
type input "[DATE]"
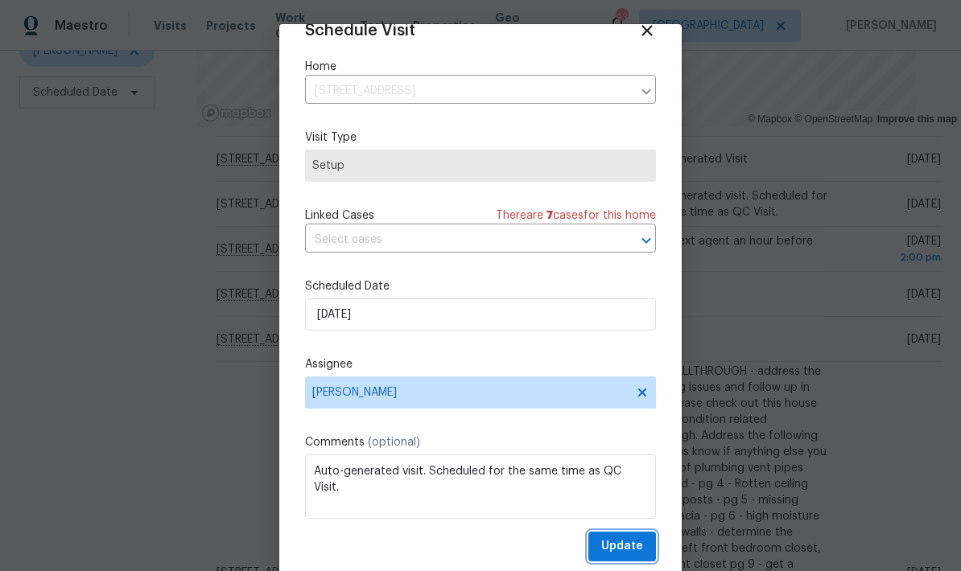
click at [643, 547] on button "Update" at bounding box center [622, 547] width 68 height 30
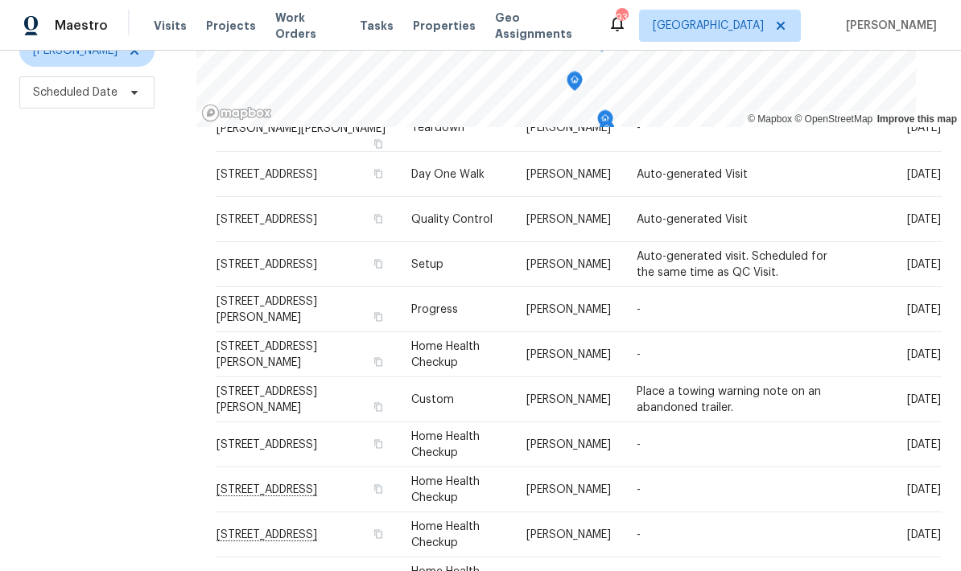
scroll to position [779, 0]
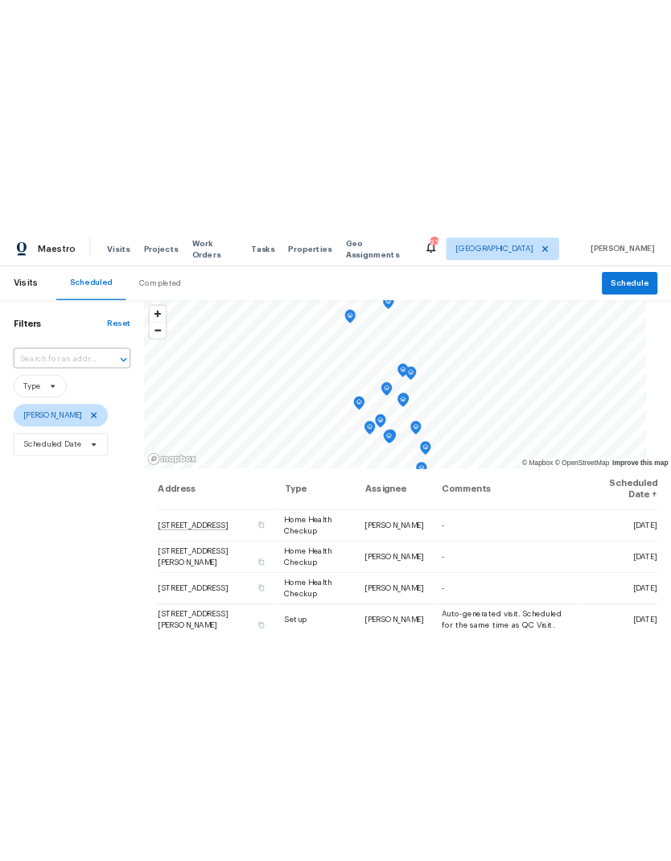
scroll to position [0, 0]
